Goal: Check status: Check status

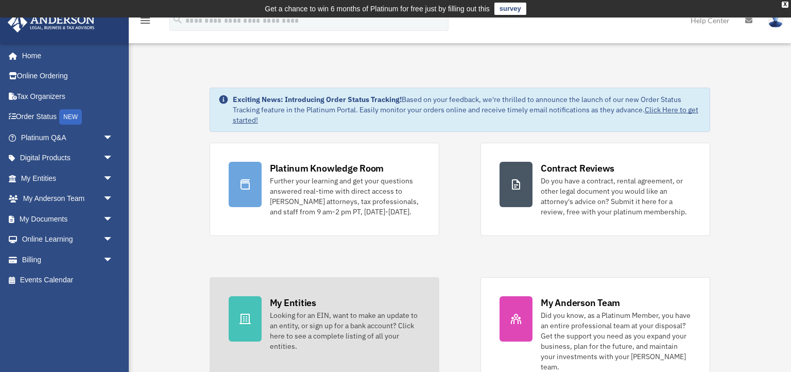
click at [350, 328] on div "Looking for an EIN, want to make an update to an entity, or sign up for a bank …" at bounding box center [345, 330] width 150 height 41
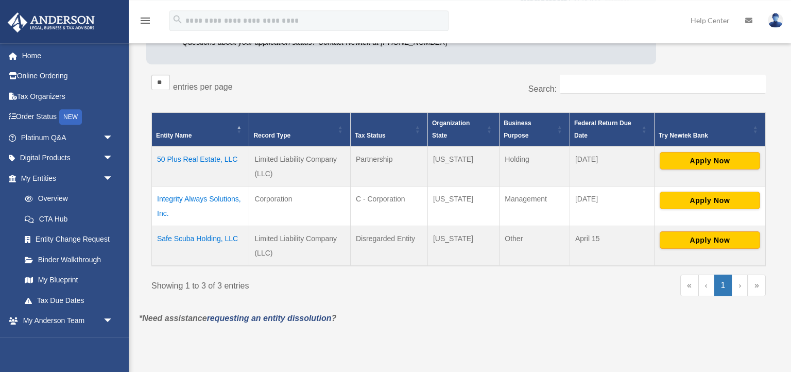
scroll to position [176, 0]
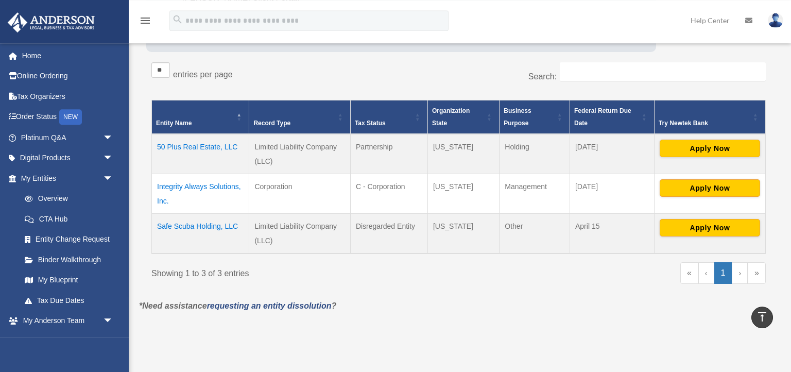
click at [192, 148] on td "50 Plus Real Estate, LLC" at bounding box center [200, 154] width 97 height 40
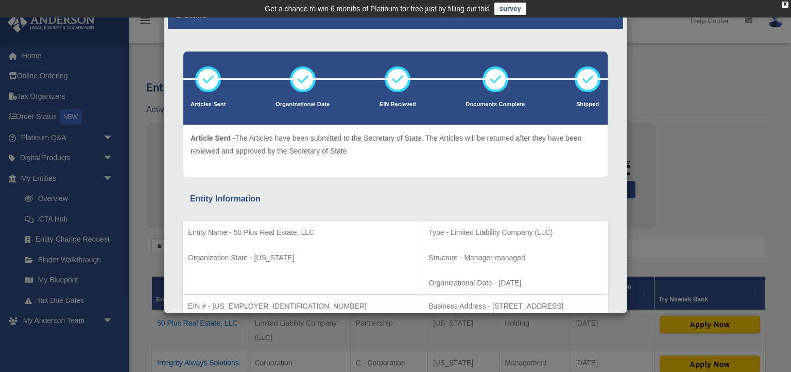
scroll to position [0, 0]
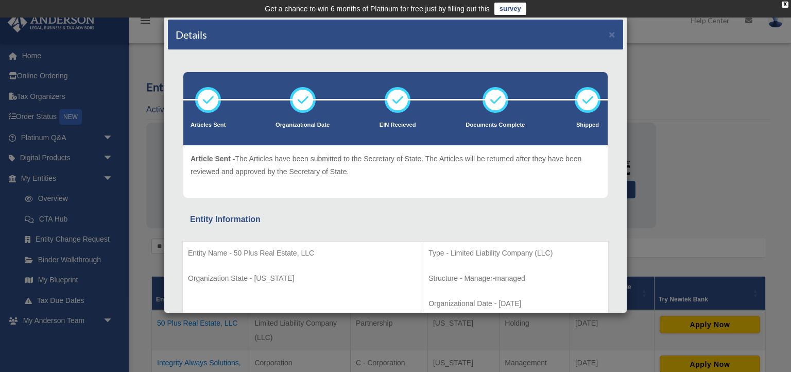
click at [616, 32] on div "Details ×" at bounding box center [395, 35] width 455 height 30
click at [666, 74] on div "Details × Articles Sent Organizational Date" at bounding box center [395, 186] width 791 height 372
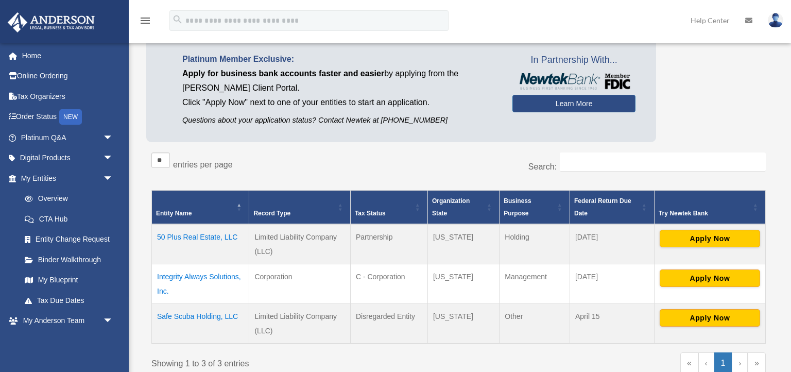
scroll to position [113, 0]
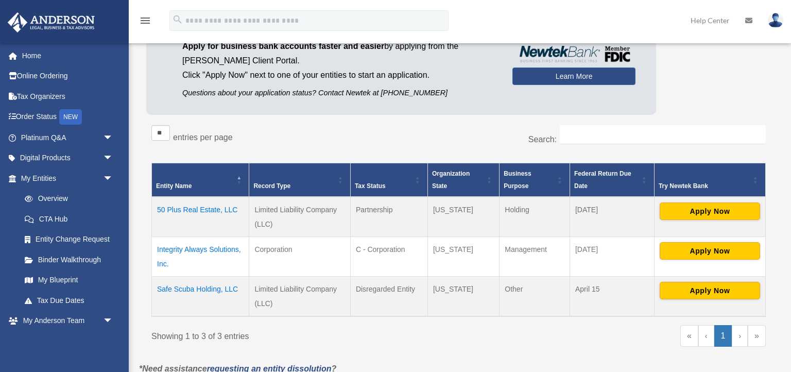
click at [199, 288] on td "Safe Scuba Holding, LLC" at bounding box center [200, 296] width 97 height 40
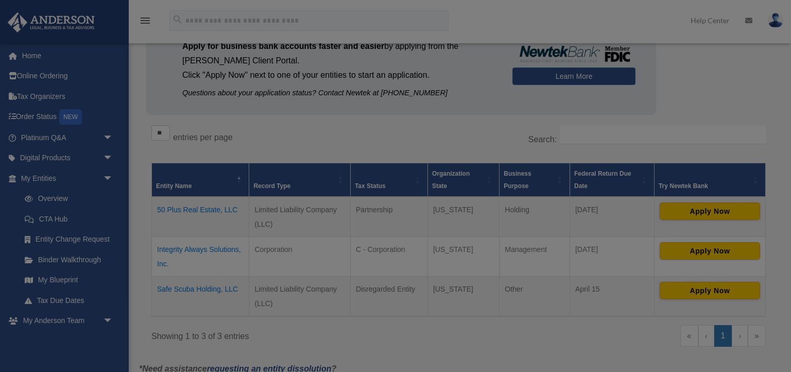
click at [199, 288] on div at bounding box center [395, 186] width 791 height 372
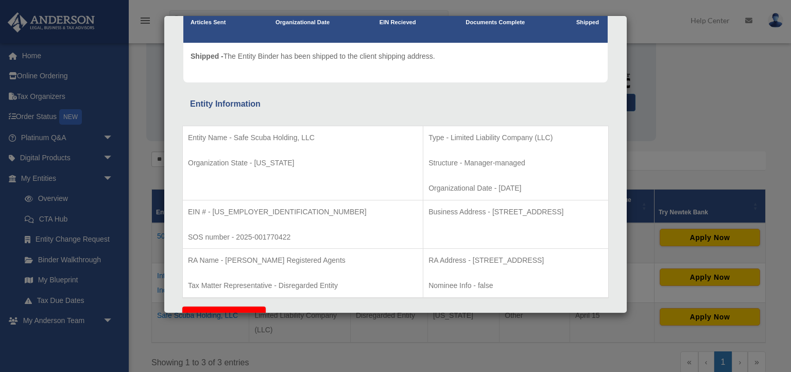
scroll to position [0, 0]
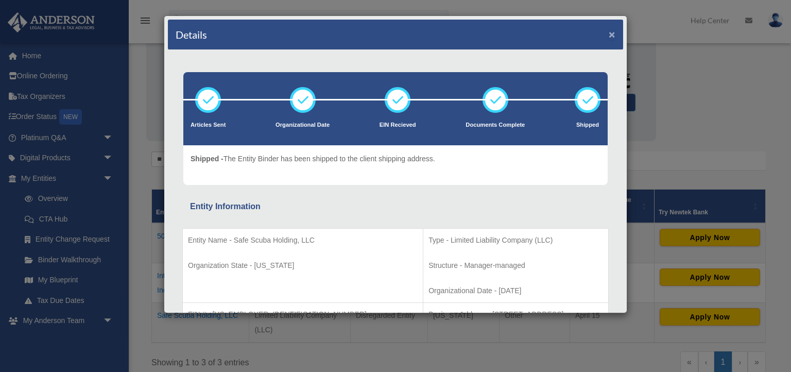
click at [615, 37] on button "×" at bounding box center [611, 34] width 7 height 11
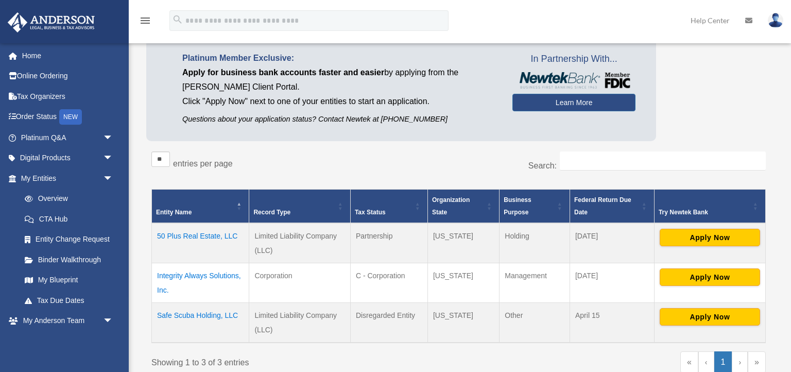
click at [613, 34] on div "menu search Site Menu add [EMAIL_ADDRESS][DOMAIN_NAME] My Profile Reset Passwor…" at bounding box center [395, 25] width 775 height 35
